Goal: Task Accomplishment & Management: Manage account settings

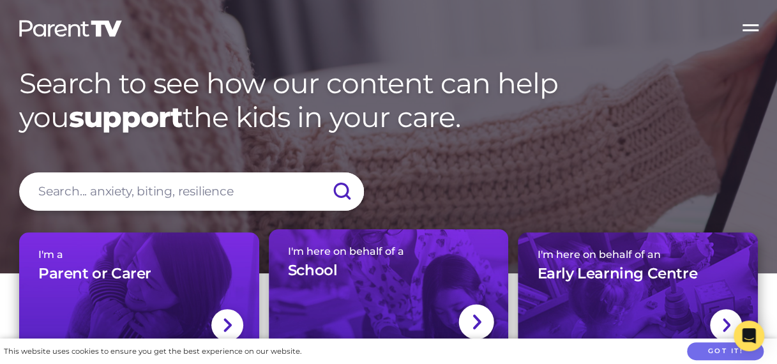
click at [468, 313] on div at bounding box center [476, 321] width 35 height 35
click at [388, 259] on div "I'm here on behalf of a School" at bounding box center [389, 267] width 202 height 45
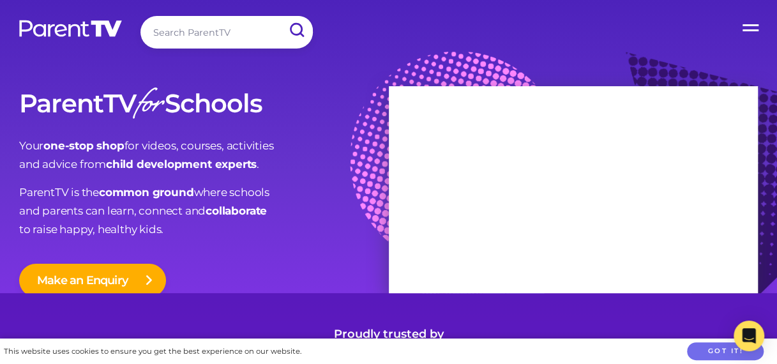
click at [749, 28] on label "Open Menu" at bounding box center [751, 25] width 51 height 51
click at [0, 0] on input "Open Menu" at bounding box center [0, 0] width 0 height 0
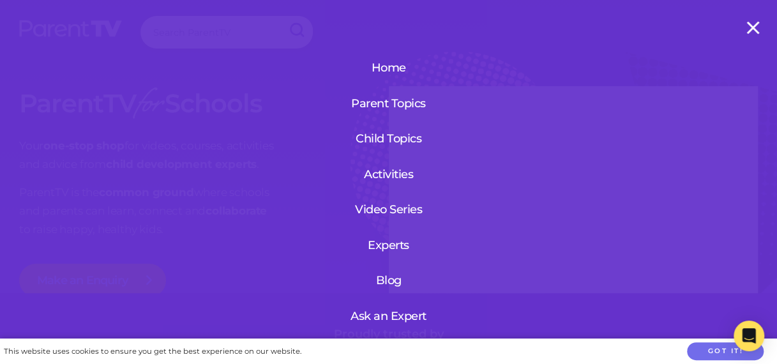
click at [389, 177] on link "Activities" at bounding box center [388, 174] width 89 height 33
drag, startPoint x: 0, startPoint y: 0, endPoint x: 378, endPoint y: 64, distance: 383.3
click at [378, 64] on link "Home" at bounding box center [388, 67] width 89 height 33
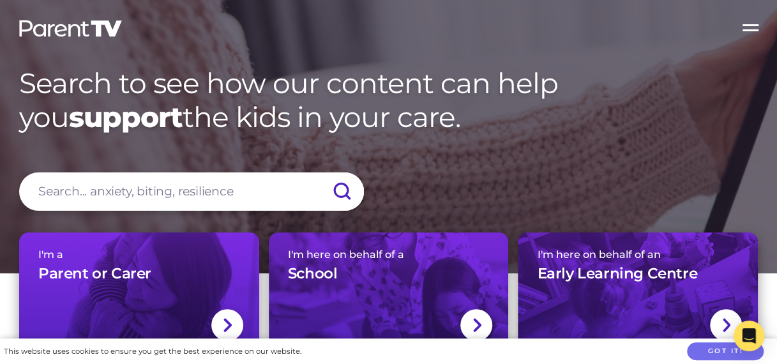
click at [243, 200] on div "I'm a Parent or Carer I'm here on behalf of a School I'm here on behalf of an E…" at bounding box center [388, 361] width 777 height 322
click at [248, 192] on input "search" at bounding box center [191, 191] width 345 height 38
type input "my account"
click at [319, 172] on input "submit" at bounding box center [341, 191] width 45 height 38
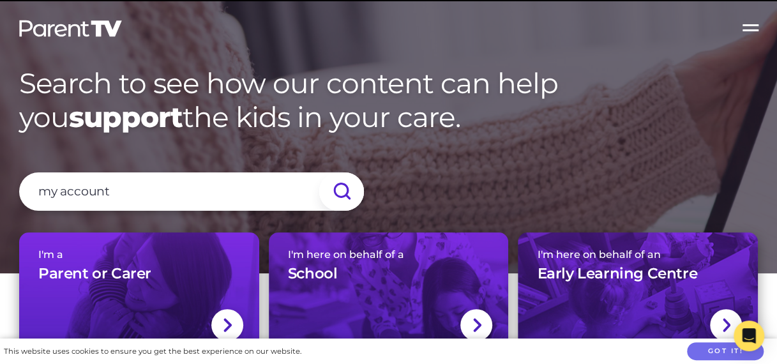
click at [340, 190] on input "submit" at bounding box center [341, 191] width 45 height 38
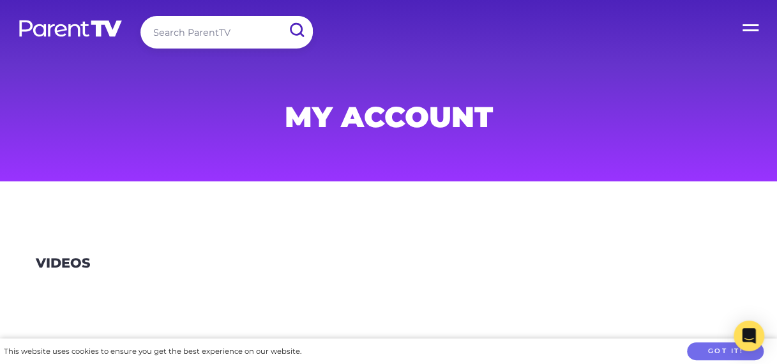
drag, startPoint x: 759, startPoint y: 1, endPoint x: 456, endPoint y: 230, distance: 380.5
click at [456, 230] on section "Videos" at bounding box center [388, 279] width 777 height 135
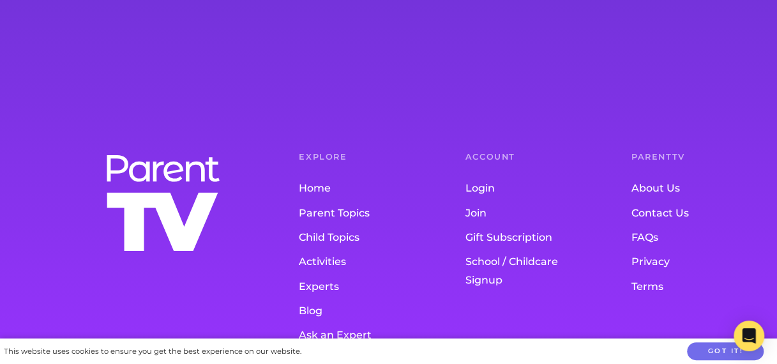
scroll to position [1024, 0]
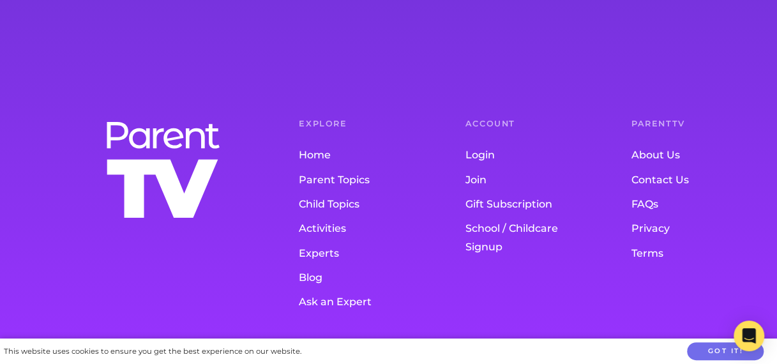
click at [489, 150] on link "Login" at bounding box center [522, 155] width 115 height 24
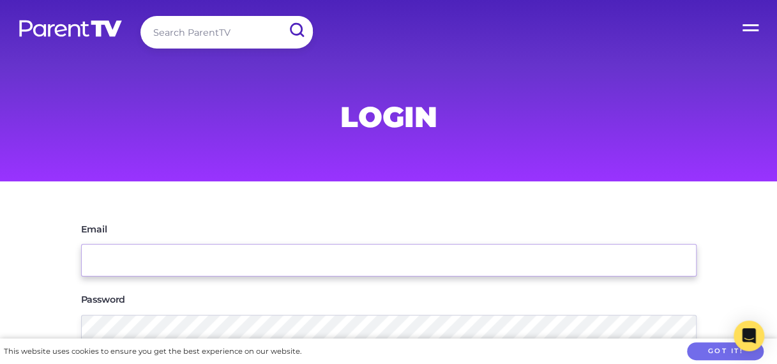
click at [415, 253] on input "Email" at bounding box center [388, 260] width 615 height 33
type input "[PERSON_NAME][EMAIL_ADDRESS][DOMAIN_NAME]"
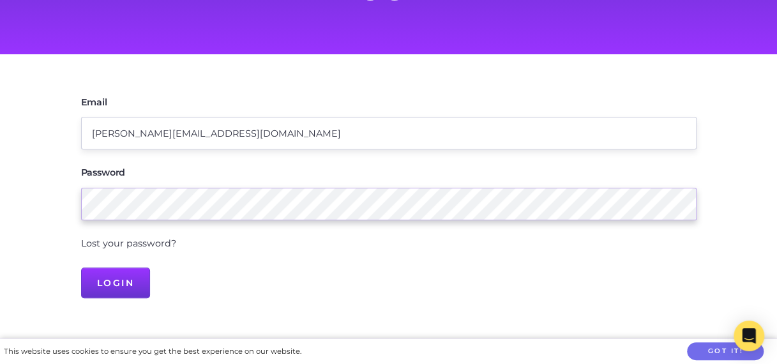
scroll to position [129, 0]
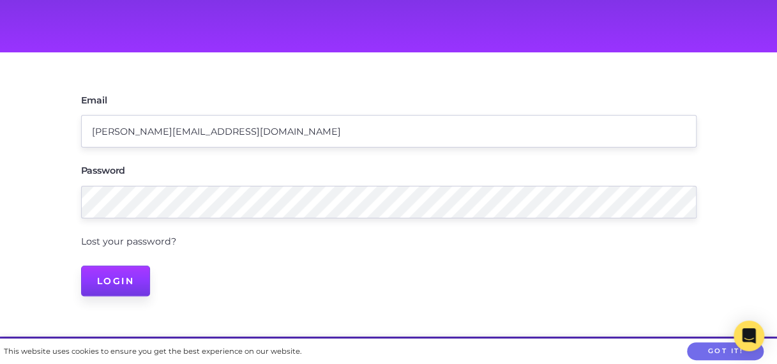
click at [142, 284] on input "Login" at bounding box center [116, 281] width 70 height 31
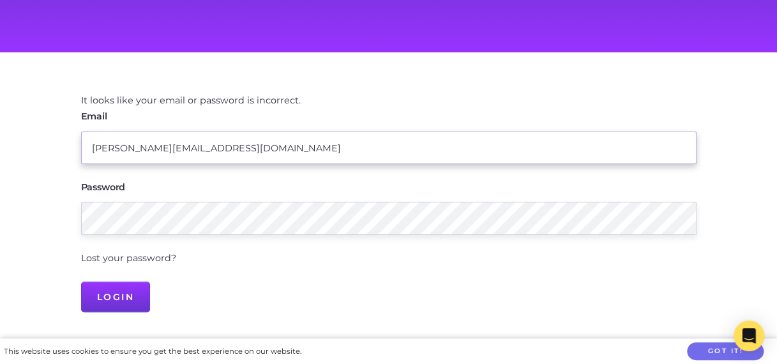
drag, startPoint x: 306, startPoint y: 153, endPoint x: 68, endPoint y: 146, distance: 238.8
click at [68, 146] on div "It looks like your email or password is incorrect. Email helen.lakstins@beechbo…" at bounding box center [389, 202] width 654 height 239
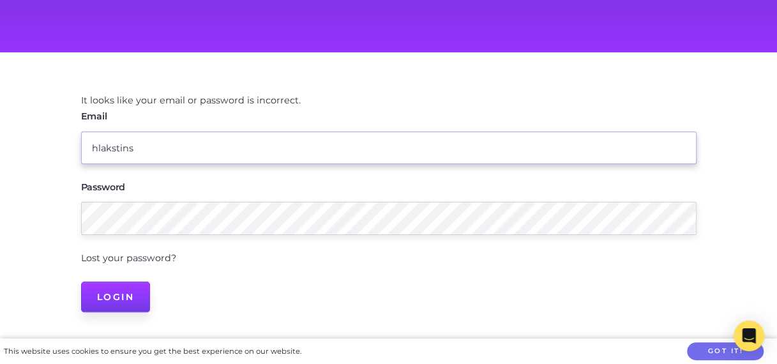
type input "hlakstins"
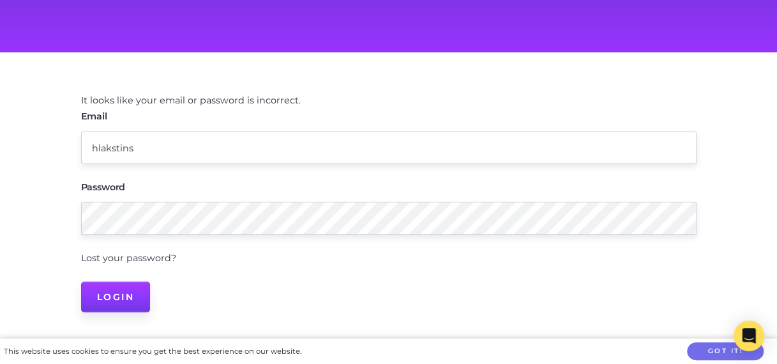
click at [108, 294] on input "Login" at bounding box center [116, 297] width 70 height 31
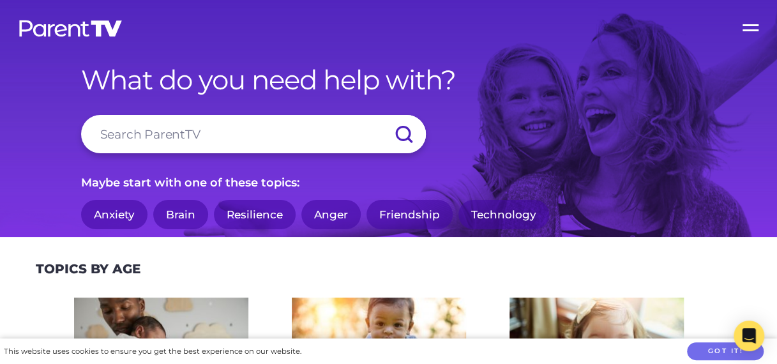
click at [757, 24] on label "Open Menu" at bounding box center [751, 25] width 51 height 51
click at [0, 0] on input "Open Menu" at bounding box center [0, 0] width 0 height 0
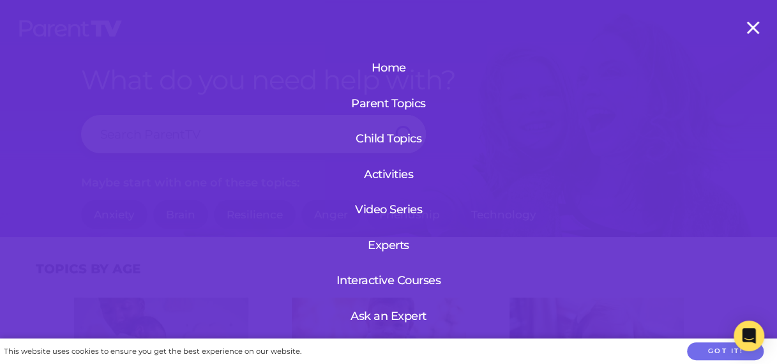
click at [381, 273] on link "Interactive Courses" at bounding box center [388, 280] width 117 height 33
